Goal: Find specific page/section: Find specific page/section

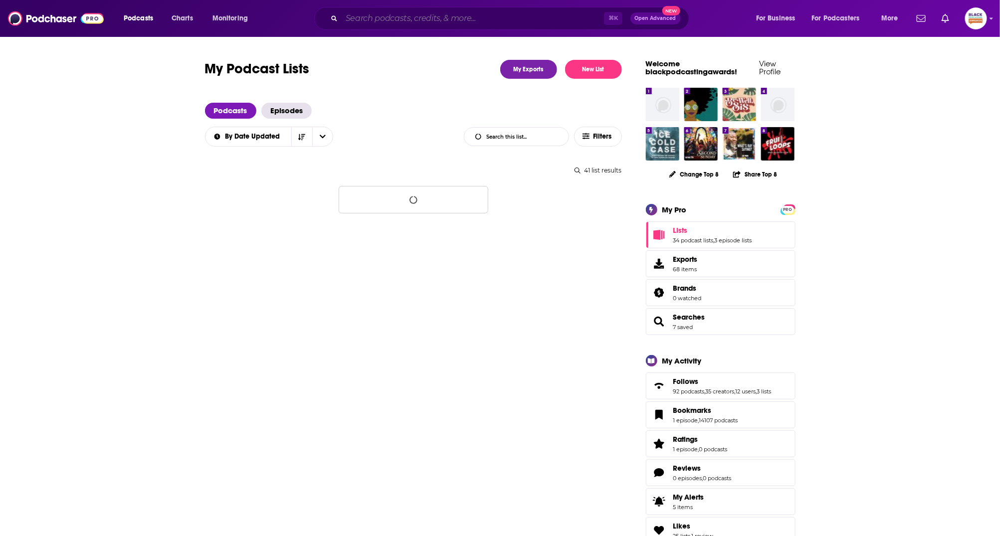
click at [461, 21] on input "Search podcasts, credits, & more..." at bounding box center [473, 18] width 262 height 16
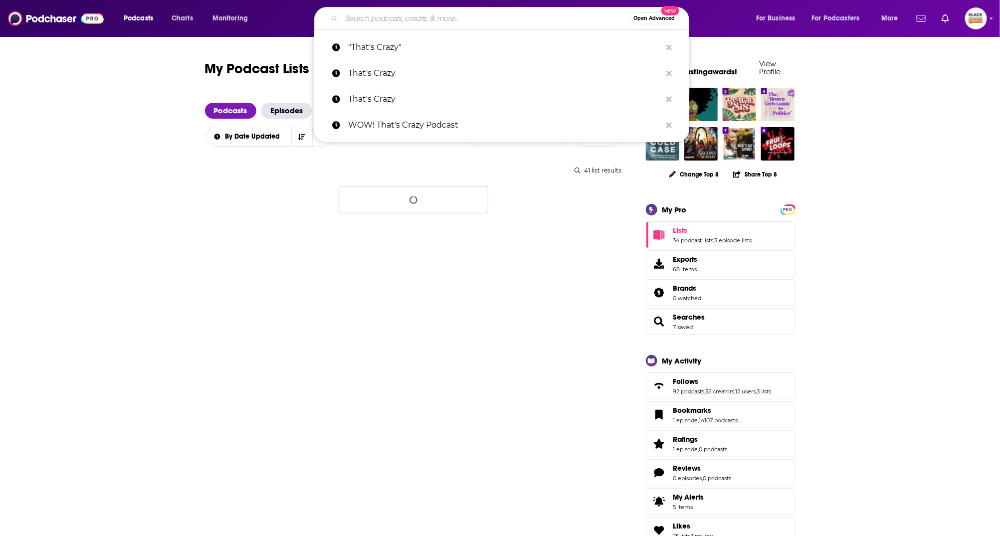
paste input "SoloMoms! Talk"
type input "SoloMoms! Talk"
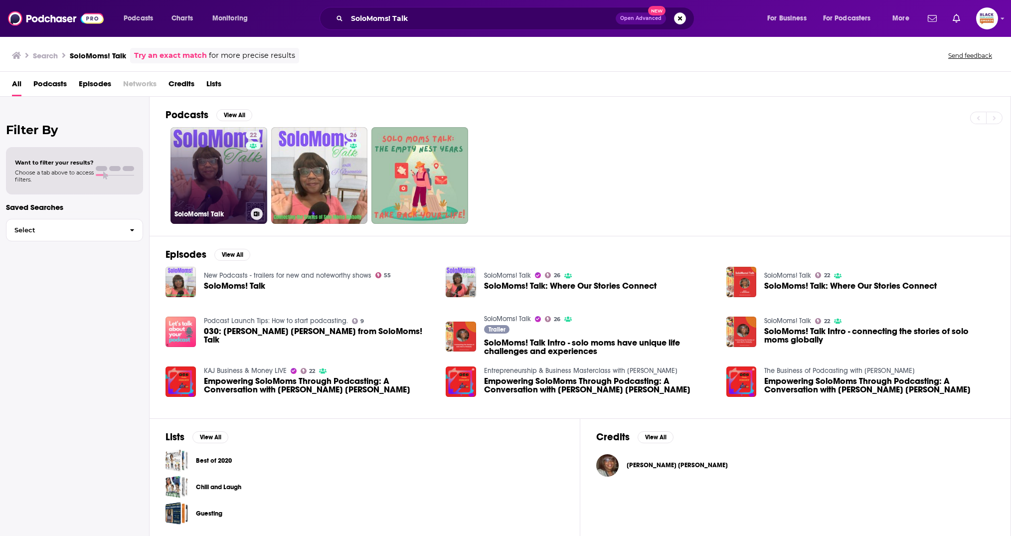
click at [223, 157] on link "22 SoloMoms! Talk" at bounding box center [219, 175] width 97 height 97
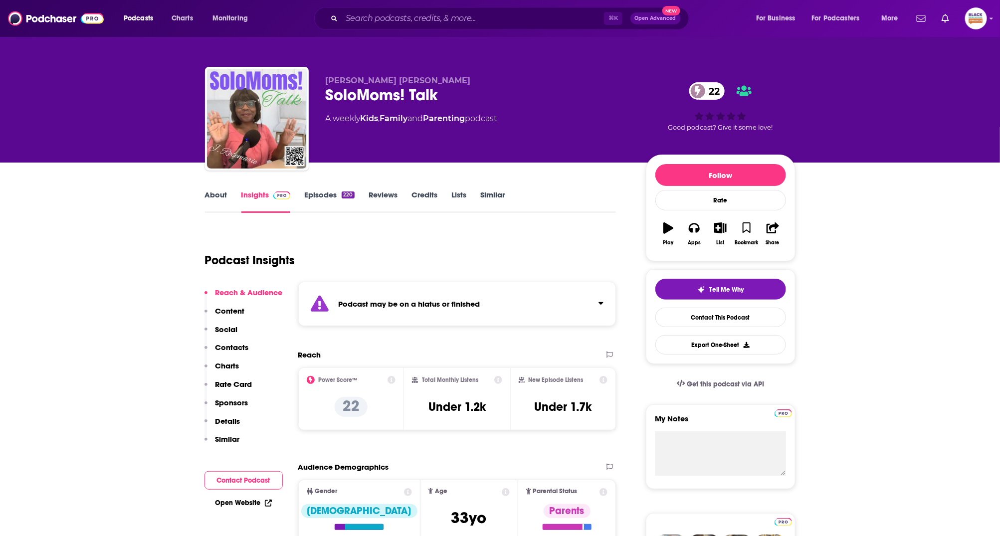
click at [596, 294] on button "Click to expand status details" at bounding box center [596, 301] width 13 height 14
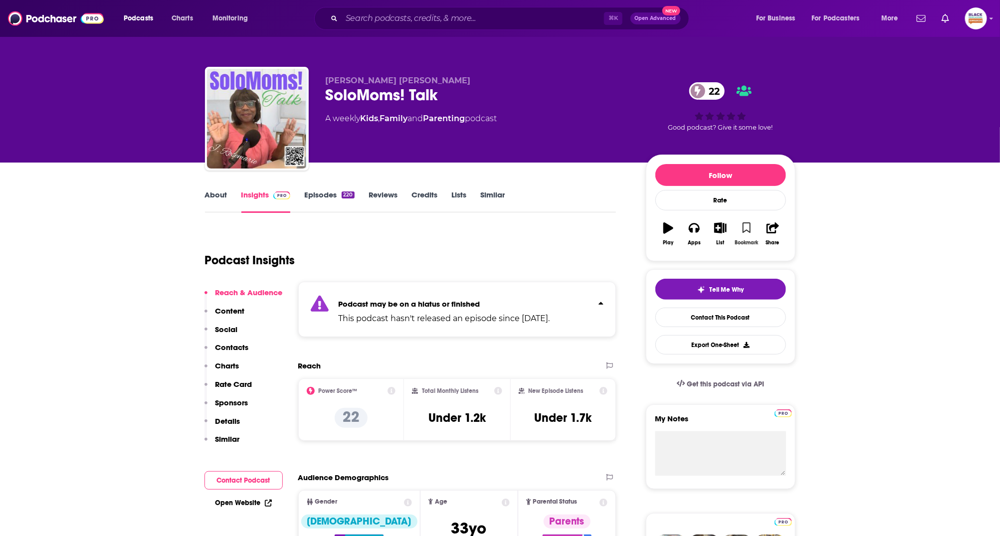
click at [746, 228] on icon "button" at bounding box center [746, 227] width 8 height 11
click at [727, 228] on button "List" at bounding box center [720, 234] width 26 height 36
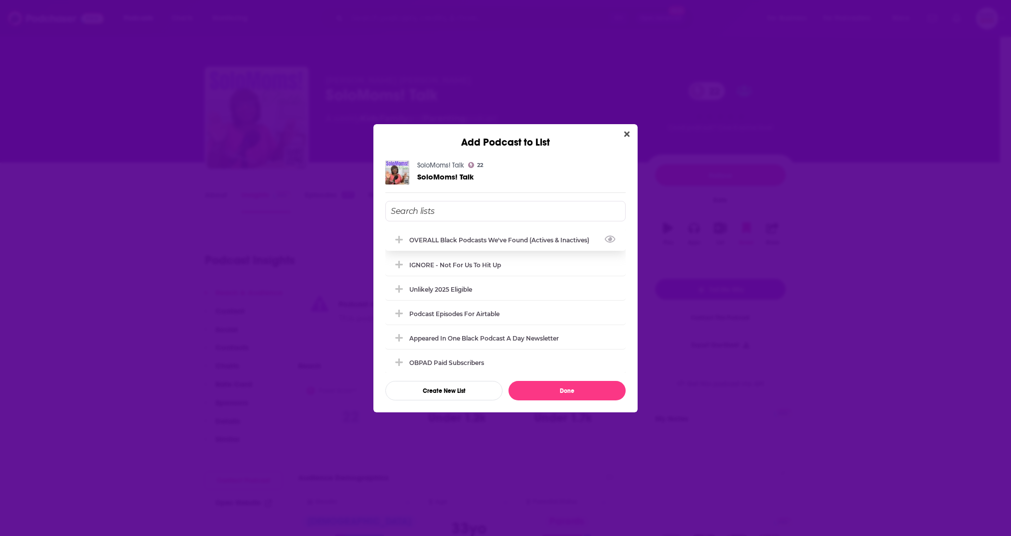
click at [508, 237] on div "OVERALL Black podcasts we've found (actives & inactives)" at bounding box center [502, 239] width 186 height 7
click at [583, 390] on button "Done" at bounding box center [567, 390] width 117 height 19
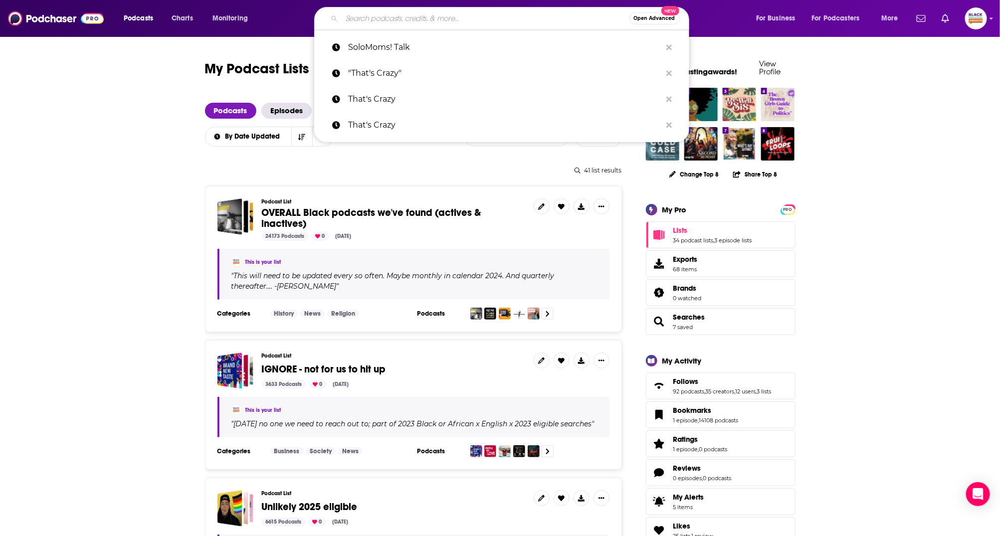
click at [426, 19] on input "Search podcasts, credits, & more..." at bounding box center [486, 18] width 288 height 16
paste input "Hello [MEDICAL_DATA]"
type input "Hello [MEDICAL_DATA]"
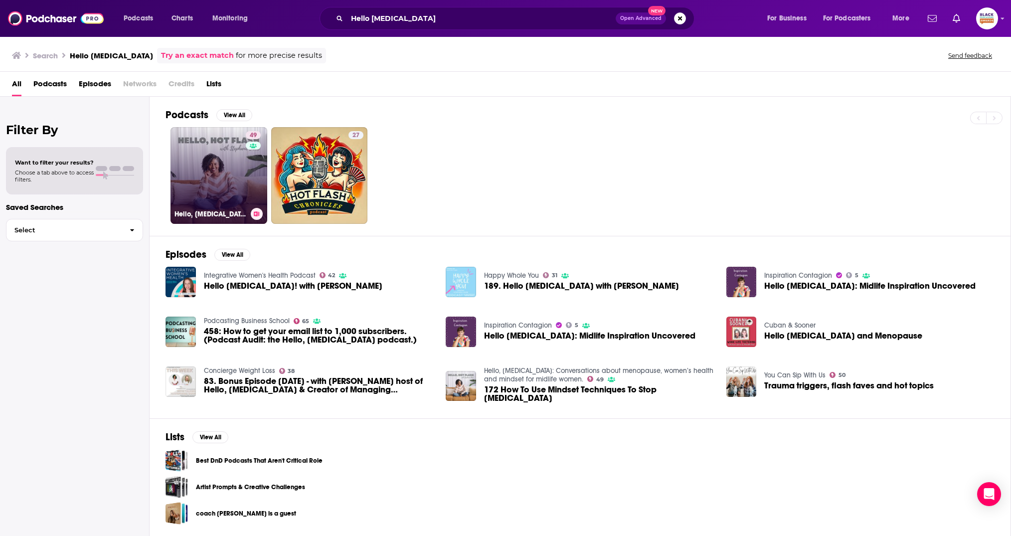
click at [236, 146] on link "49 Hello, [MEDICAL_DATA]: Conversations about menopause, women’s health and min…" at bounding box center [219, 175] width 97 height 97
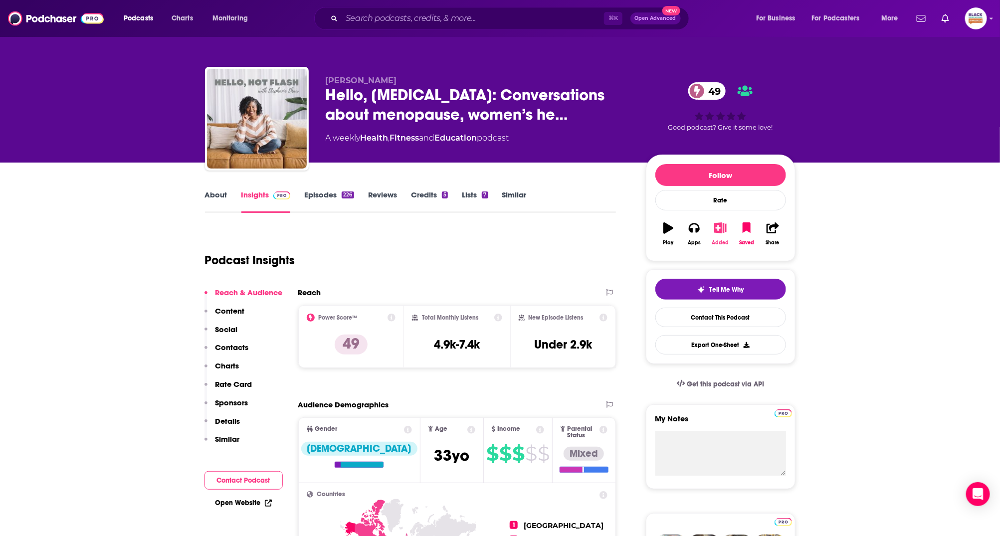
click at [717, 227] on icon "button" at bounding box center [720, 227] width 12 height 11
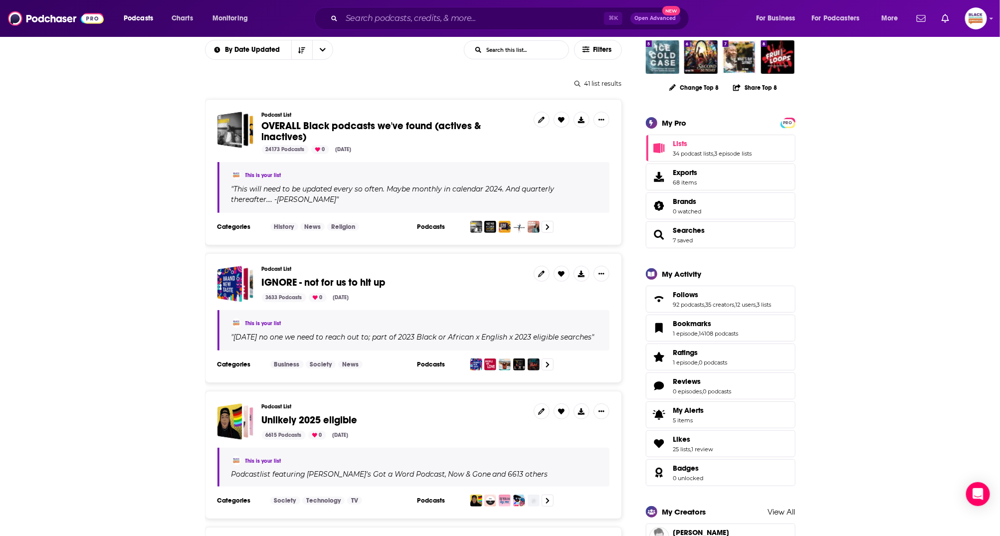
scroll to position [119, 0]
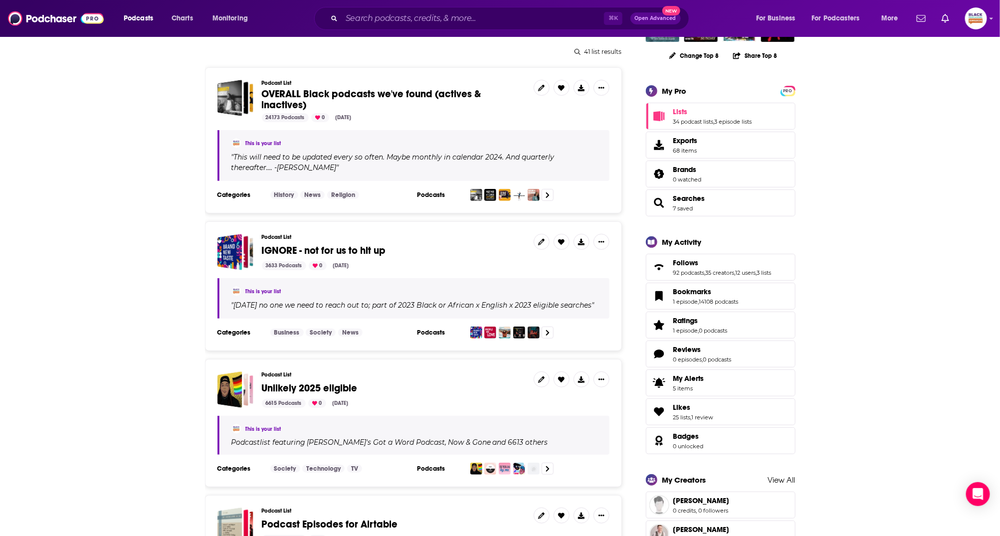
click at [351, 388] on span "Unlikely 2025 eligible" at bounding box center [310, 388] width 96 height 12
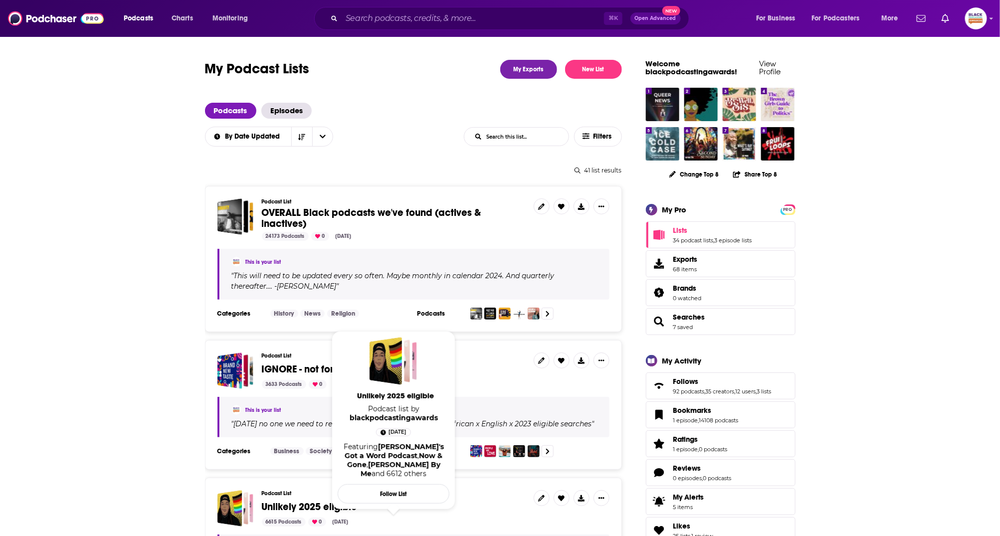
click at [345, 503] on span "Unlikely 2025 eligible Podcast list by blackpodcastingawards [DATE] Featuring […" at bounding box center [394, 420] width 124 height 190
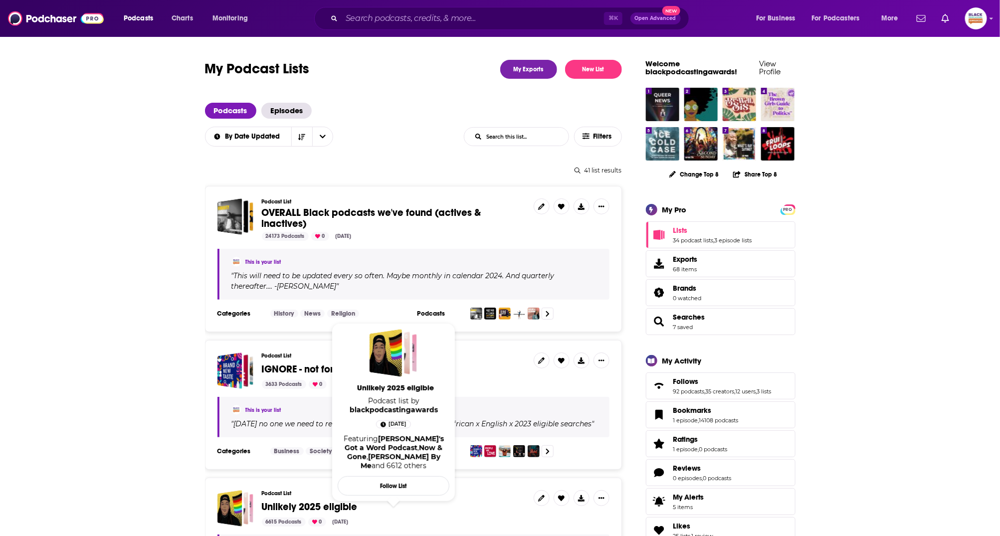
click at [334, 509] on span "Unlikely 2025 eligible" at bounding box center [310, 507] width 96 height 12
